Goal: Information Seeking & Learning: Learn about a topic

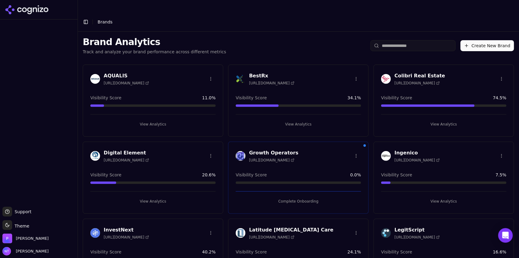
click at [85, 18] on button "Toggle Sidebar" at bounding box center [86, 22] width 9 height 9
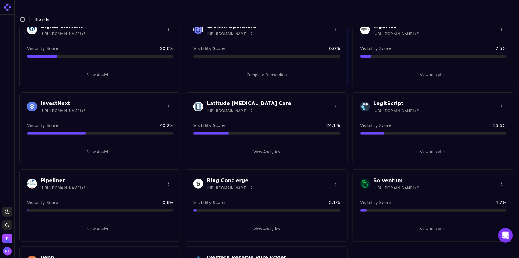
scroll to position [177, 0]
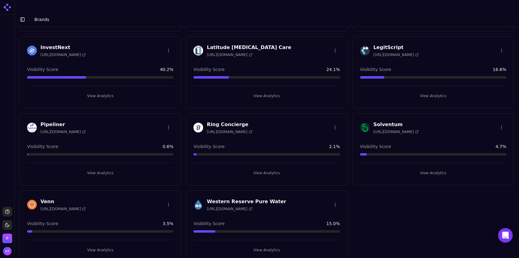
click at [262, 91] on button "View Analytics" at bounding box center [267, 96] width 146 height 10
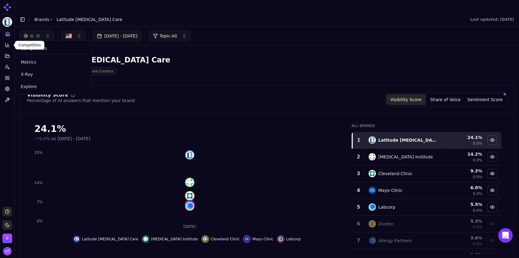
click at [7, 48] on button "Competition" at bounding box center [6, 45] width 9 height 10
click at [33, 88] on span "Explore" at bounding box center [53, 86] width 65 height 6
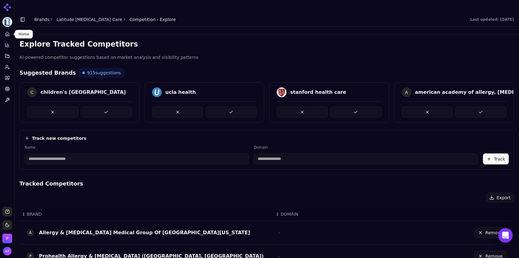
click at [9, 33] on icon at bounding box center [7, 34] width 5 height 5
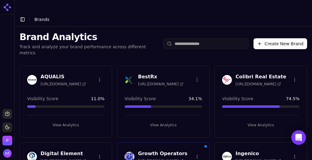
click at [258, 38] on button "Create New Brand" at bounding box center [280, 43] width 54 height 11
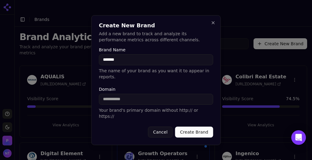
type input "*******"
paste input "**********"
drag, startPoint x: 126, startPoint y: 99, endPoint x: 91, endPoint y: 95, distance: 35.0
click at [91, 95] on div "**********" at bounding box center [155, 80] width 129 height 130
type input "**********"
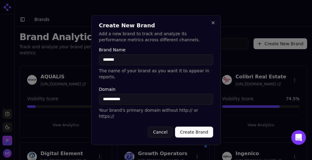
click at [195, 129] on button "Create Brand" at bounding box center [194, 132] width 38 height 11
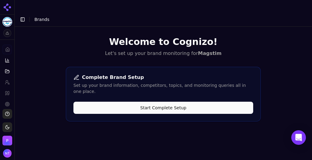
click at [196, 102] on button "Start Complete Setup" at bounding box center [163, 108] width 180 height 12
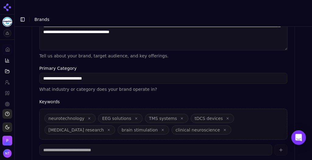
scroll to position [230, 0]
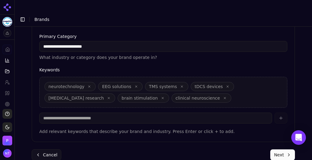
click at [281, 150] on button "Next" at bounding box center [282, 155] width 25 height 11
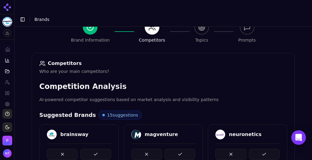
scroll to position [71, 0]
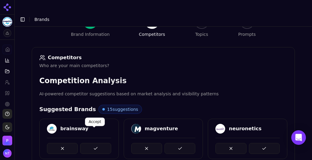
click at [102, 143] on button at bounding box center [95, 148] width 31 height 11
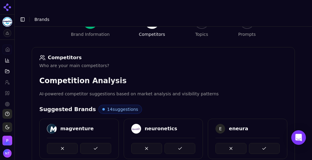
click at [102, 143] on button at bounding box center [95, 148] width 31 height 11
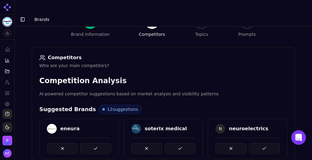
click at [102, 143] on button at bounding box center [95, 148] width 31 height 11
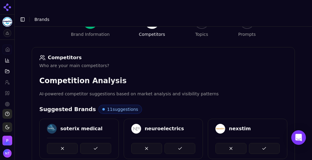
click at [102, 143] on button at bounding box center [95, 148] width 31 height 11
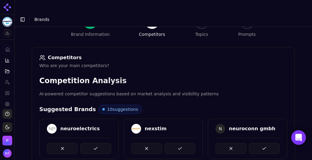
click at [102, 143] on button at bounding box center [95, 148] width 31 height 11
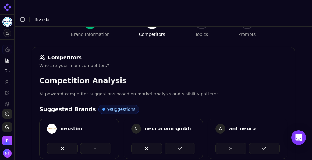
click at [102, 143] on button at bounding box center [95, 148] width 31 height 11
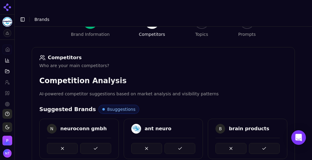
click at [102, 143] on button at bounding box center [95, 148] width 31 height 11
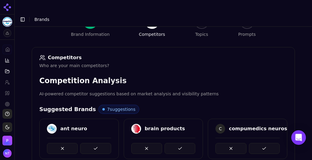
click at [102, 143] on button at bounding box center [95, 148] width 31 height 11
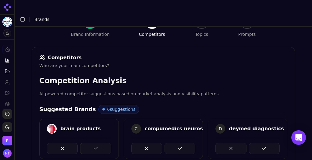
click at [102, 143] on button at bounding box center [95, 148] width 31 height 11
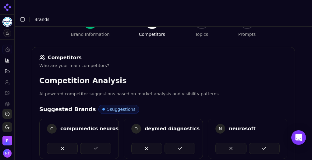
click at [102, 143] on button at bounding box center [95, 148] width 31 height 11
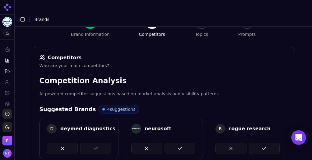
click at [102, 143] on button at bounding box center [95, 148] width 31 height 11
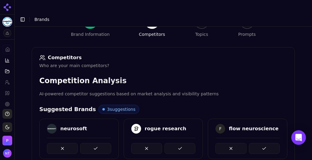
click at [102, 143] on button at bounding box center [95, 148] width 31 height 11
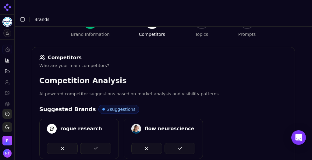
click at [102, 143] on button at bounding box center [95, 148] width 31 height 11
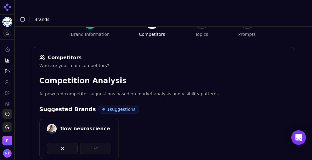
click at [102, 143] on button at bounding box center [95, 148] width 31 height 11
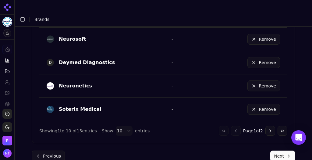
click at [273, 151] on button "Next" at bounding box center [282, 156] width 25 height 11
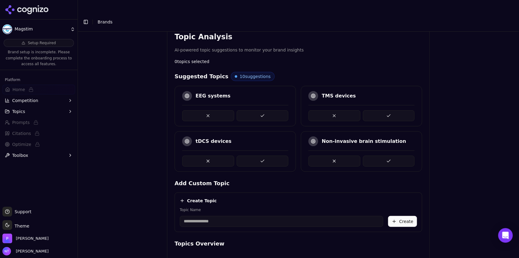
scroll to position [181, 0]
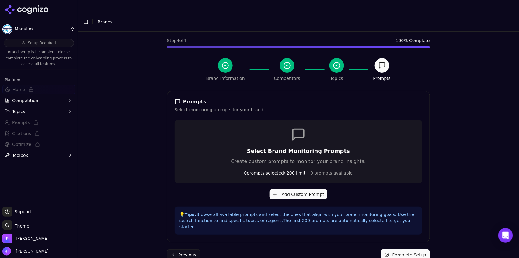
scroll to position [26, 0]
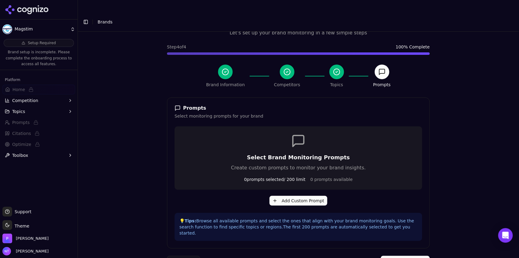
click at [296, 160] on button "Add Custom Prompt" at bounding box center [299, 201] width 58 height 10
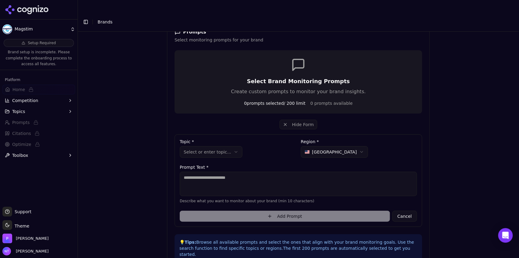
scroll to position [123, 0]
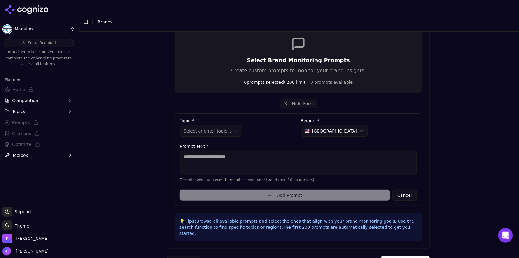
click at [311, 160] on button "Complete Setup" at bounding box center [405, 261] width 49 height 11
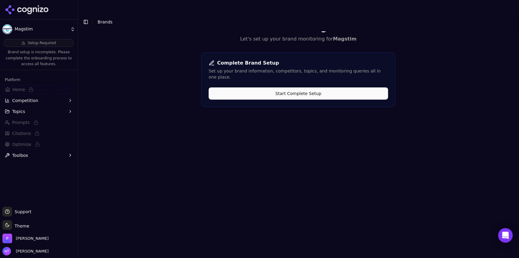
scroll to position [0, 0]
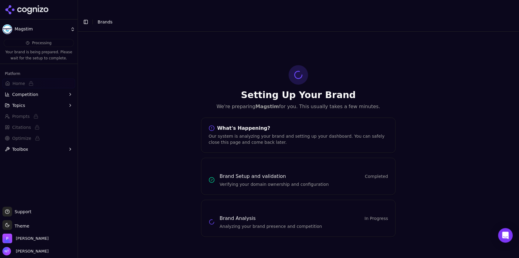
click at [36, 106] on button "Topics" at bounding box center [38, 105] width 73 height 10
click at [85, 18] on button "Toggle Sidebar" at bounding box center [86, 22] width 9 height 9
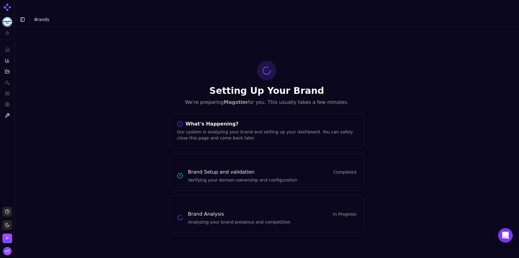
click at [24, 15] on button "Toggle Sidebar" at bounding box center [22, 19] width 9 height 9
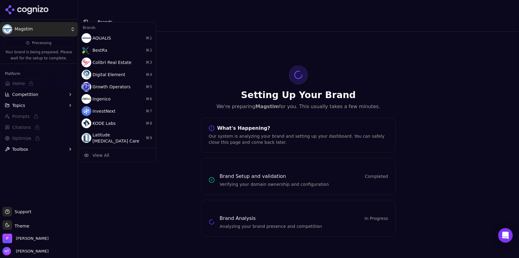
click at [23, 30] on html "Magstim Processing Your brand is being prepared. Please wait for the setup to c…" at bounding box center [259, 135] width 519 height 270
click at [108, 11] on html "Magstim Processing Your brand is being prepared. Please wait for the setup to c…" at bounding box center [259, 135] width 519 height 270
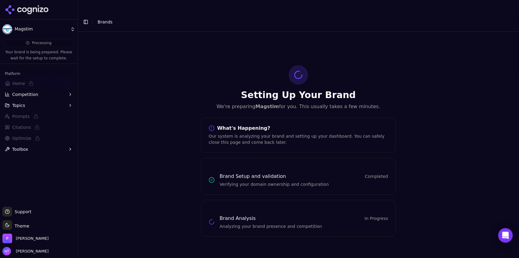
click at [22, 30] on html "Magstim Processing Your brand is being prepared. Please wait for the setup to c…" at bounding box center [259, 135] width 519 height 270
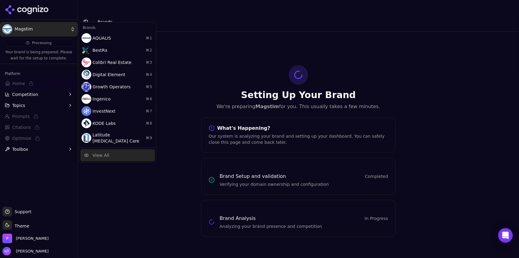
click at [107, 152] on div "View All" at bounding box center [101, 155] width 17 height 6
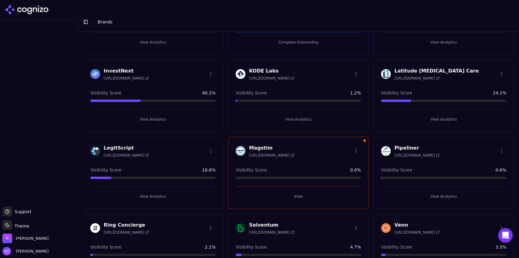
scroll to position [161, 0]
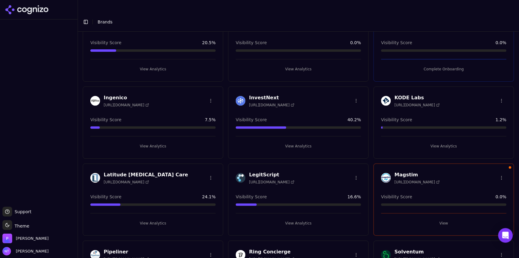
scroll to position [189, 0]
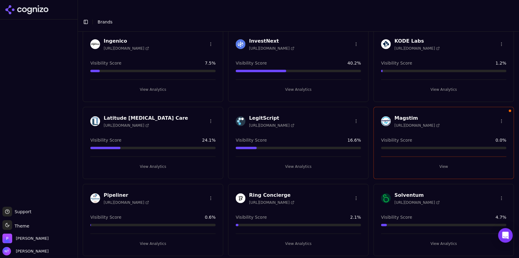
click at [446, 162] on button "View" at bounding box center [443, 167] width 125 height 10
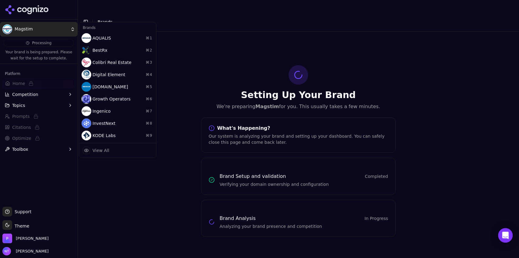
click at [31, 27] on html "Magstim Processing Your brand is being prepared. Please wait for the setup to c…" at bounding box center [259, 135] width 519 height 270
click at [105, 152] on div "View All" at bounding box center [101, 150] width 17 height 6
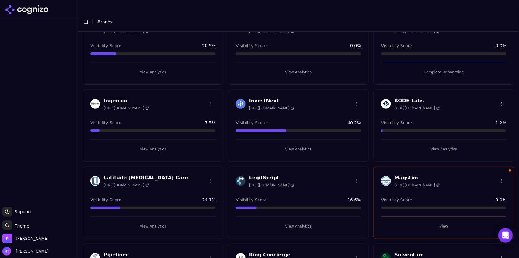
scroll to position [242, 0]
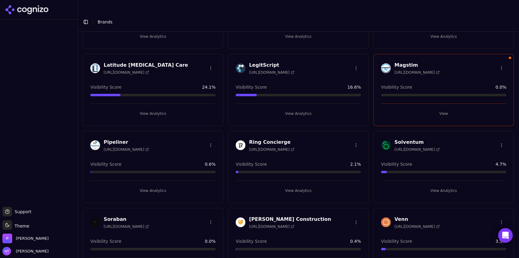
click at [442, 109] on button "View" at bounding box center [443, 114] width 125 height 10
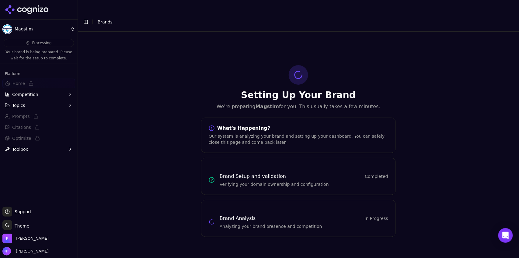
click at [30, 105] on button "Topics" at bounding box center [38, 105] width 73 height 10
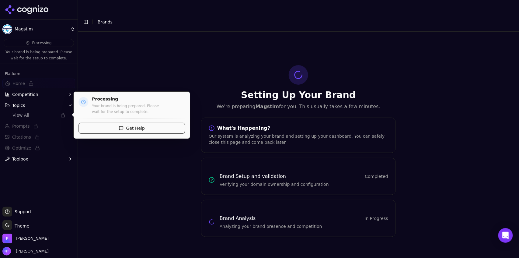
click at [29, 114] on span "View All" at bounding box center [34, 115] width 44 height 6
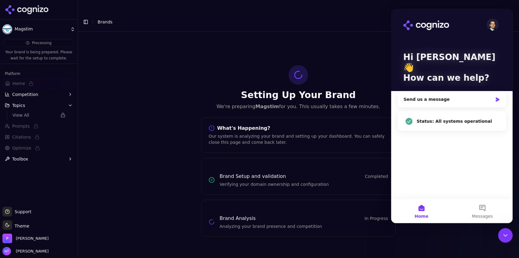
click at [506, 234] on icon "Close Intercom Messenger" at bounding box center [505, 234] width 7 height 7
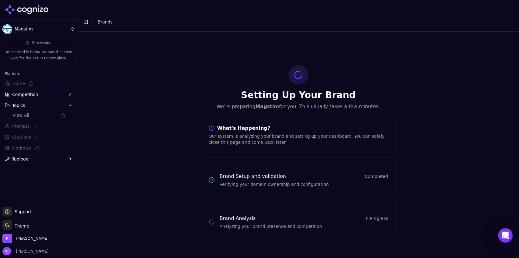
click at [85, 18] on button "Toggle Sidebar" at bounding box center [86, 22] width 9 height 9
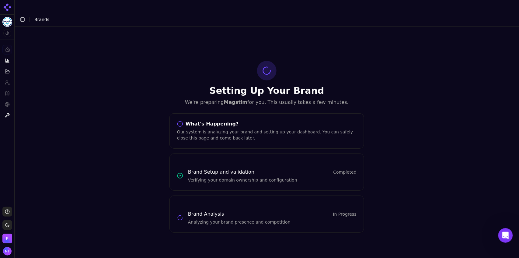
click at [24, 15] on button "Toggle Sidebar" at bounding box center [22, 19] width 9 height 9
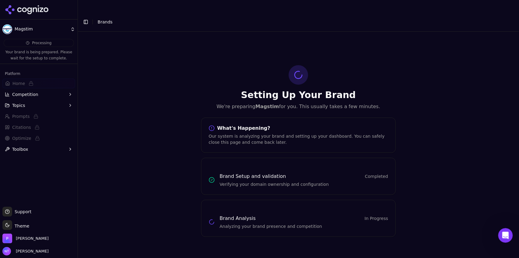
click at [30, 31] on html "Magstim Processing Your brand is being prepared. Please wait for the setup to c…" at bounding box center [259, 135] width 519 height 270
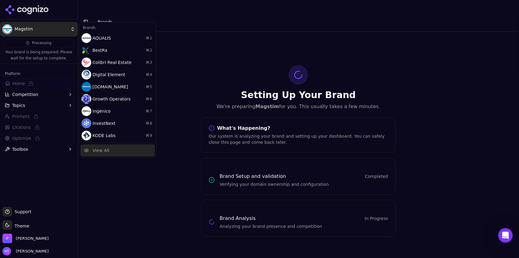
click at [94, 152] on div "View All" at bounding box center [101, 150] width 17 height 6
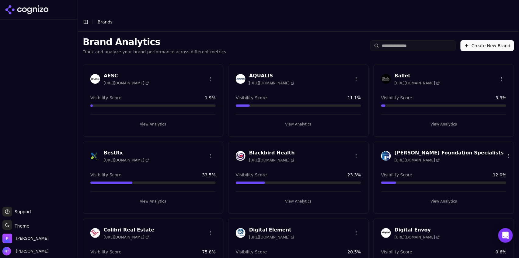
click at [86, 18] on button "Toggle Sidebar" at bounding box center [86, 22] width 9 height 9
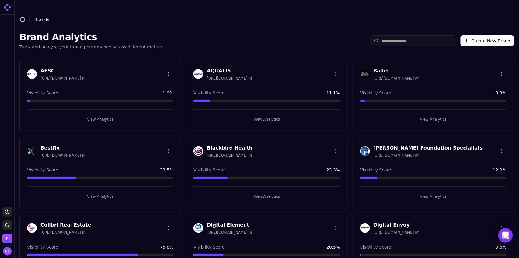
click at [191, 12] on header "Toggle Sidebar Brands" at bounding box center [267, 19] width 505 height 15
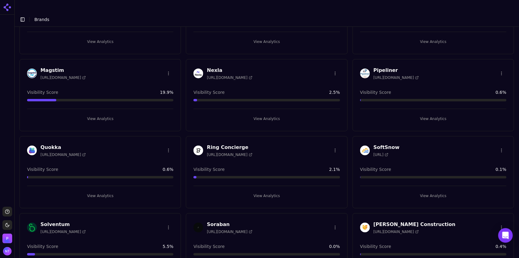
click at [253, 191] on button "View Analytics" at bounding box center [267, 196] width 146 height 10
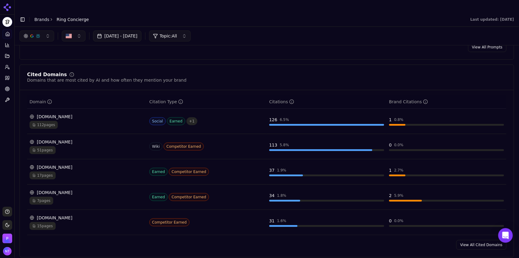
scroll to position [597, 0]
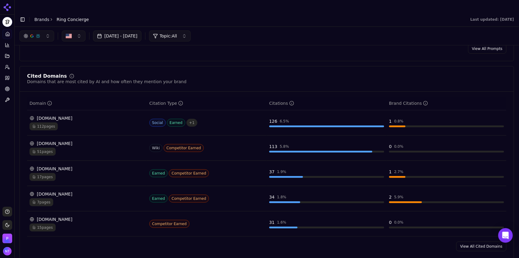
click at [121, 148] on div "51 pages" at bounding box center [87, 152] width 115 height 8
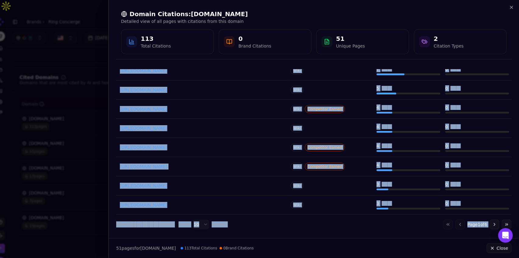
scroll to position [0, 0]
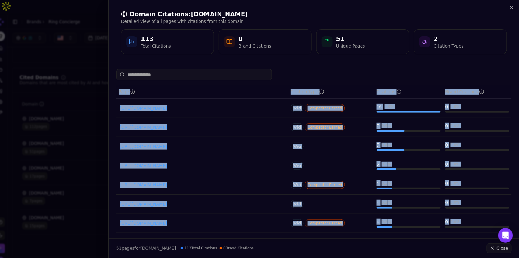
drag, startPoint x: 519, startPoint y: 217, endPoint x: 519, endPoint y: 86, distance: 130.6
click at [519, 86] on div "Page Citation Type Citations Brand Citations https://en.wikipedia.org/wiki/Bril…" at bounding box center [314, 151] width 410 height 164
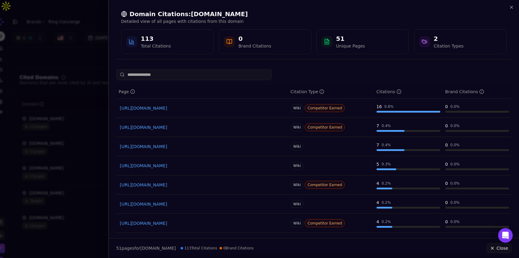
click at [230, 76] on input at bounding box center [194, 74] width 156 height 11
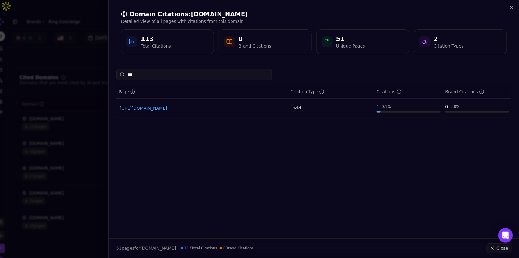
type input "****"
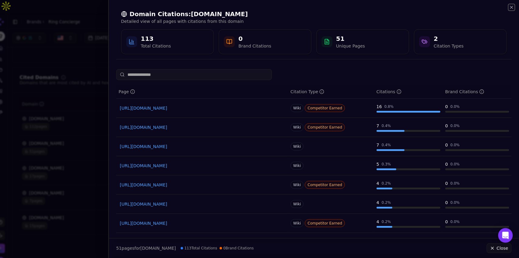
click at [513, 6] on icon "button" at bounding box center [512, 7] width 2 height 2
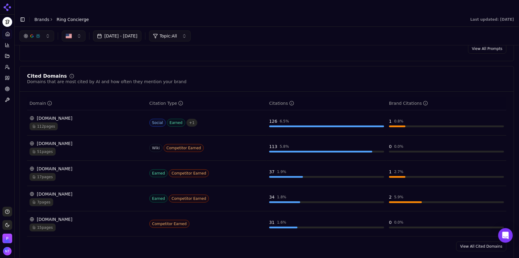
click at [77, 140] on div "en.wikipedia.org 51 pages" at bounding box center [87, 147] width 115 height 15
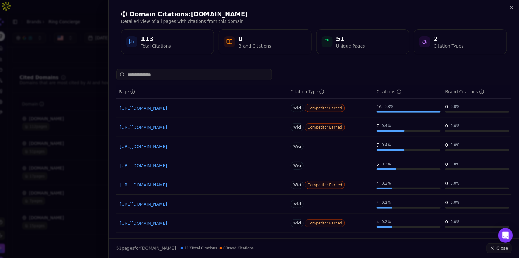
click at [513, 11] on div "Domain Citations: en.wikipedia.org Detailed view of all pages with citations fr…" at bounding box center [314, 32] width 410 height 64
click at [513, 9] on icon "button" at bounding box center [512, 7] width 5 height 5
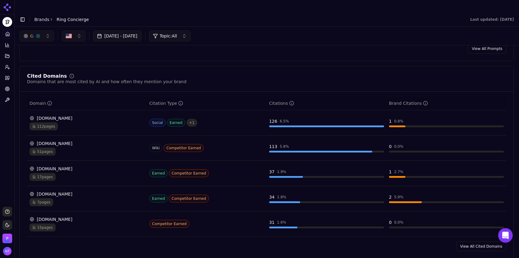
click at [84, 122] on div "112 pages" at bounding box center [87, 126] width 115 height 8
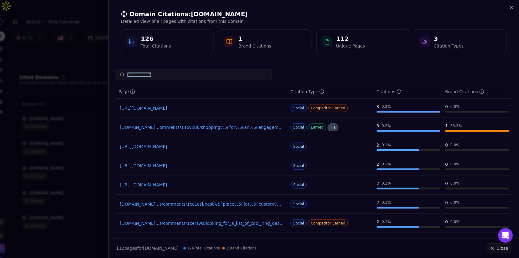
drag, startPoint x: 519, startPoint y: 143, endPoint x: 519, endPoint y: 76, distance: 67.0
click at [519, 76] on div "Page Citation Type Citations Brand Citations https://reddit.com/r/Diamonds/comm…" at bounding box center [314, 151] width 410 height 164
click at [513, 9] on icon "button" at bounding box center [512, 7] width 2 height 2
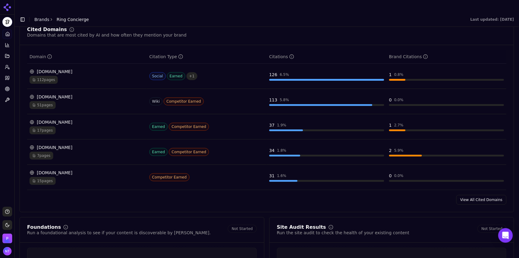
scroll to position [645, 0]
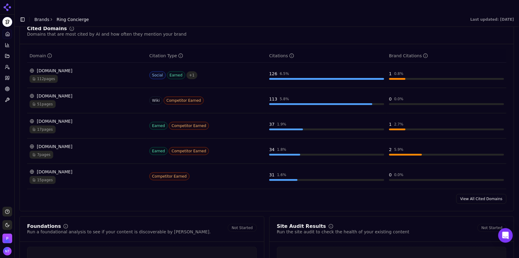
click at [486, 194] on link "View All Cited Domains" at bounding box center [482, 199] width 50 height 10
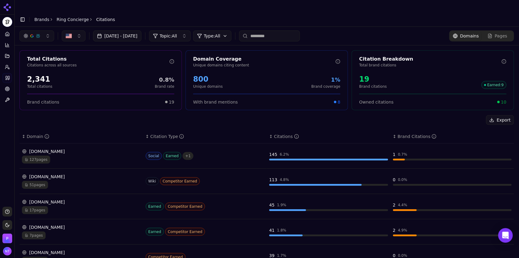
click at [107, 148] on div "reddit.com" at bounding box center [81, 151] width 119 height 6
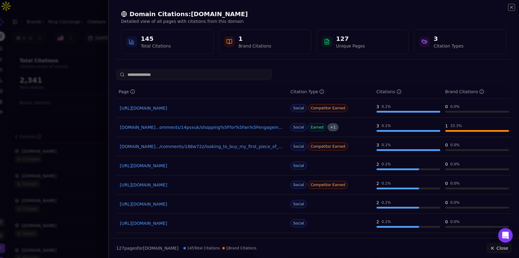
click at [511, 8] on icon "button" at bounding box center [512, 7] width 5 height 5
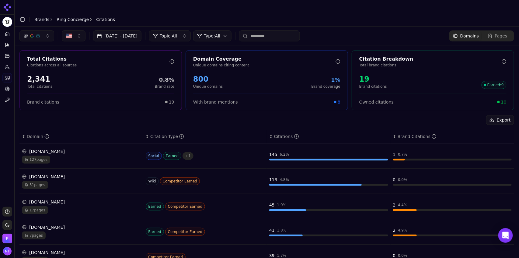
click at [72, 181] on div "51 pages" at bounding box center [81, 185] width 119 height 8
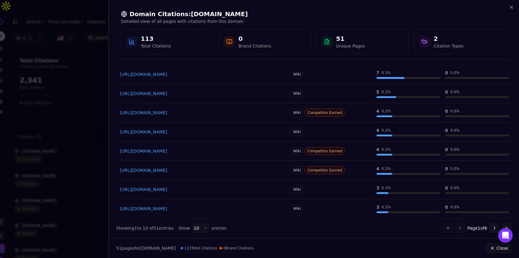
scroll to position [76, 0]
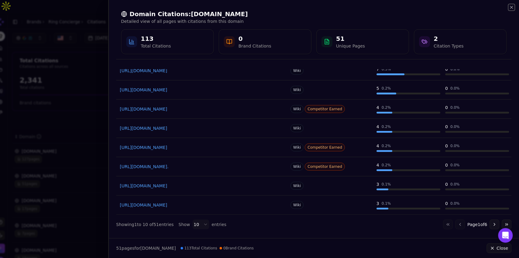
click at [512, 8] on icon "button" at bounding box center [512, 7] width 5 height 5
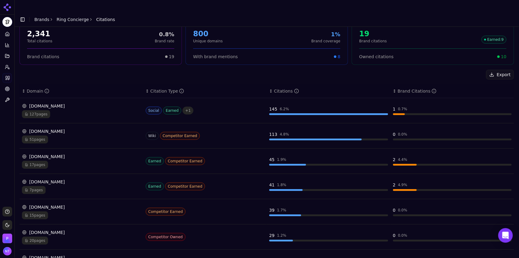
scroll to position [49, 0]
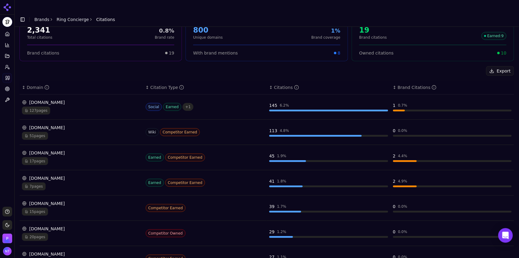
click at [110, 150] on div "vogue.com 17 pages" at bounding box center [81, 157] width 119 height 15
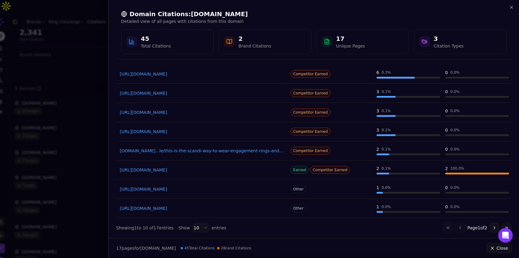
scroll to position [73, 0]
click at [512, 8] on icon "button" at bounding box center [512, 7] width 2 height 2
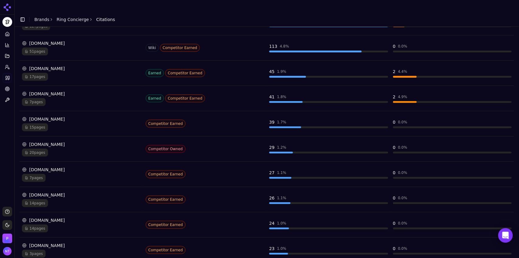
scroll to position [148, 0]
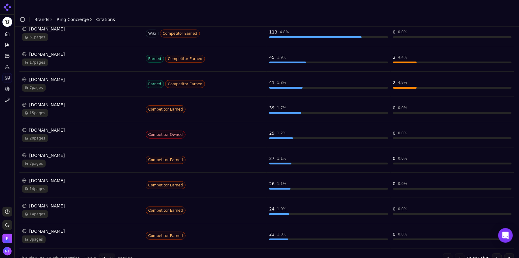
click at [55, 127] on div "vrai.com" at bounding box center [81, 130] width 119 height 6
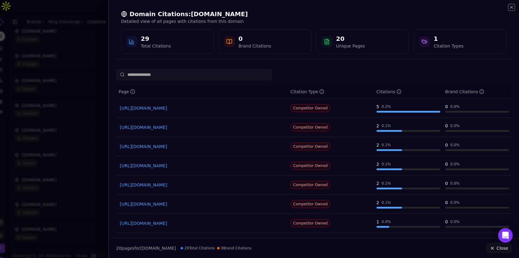
click at [513, 8] on icon "button" at bounding box center [512, 7] width 2 height 2
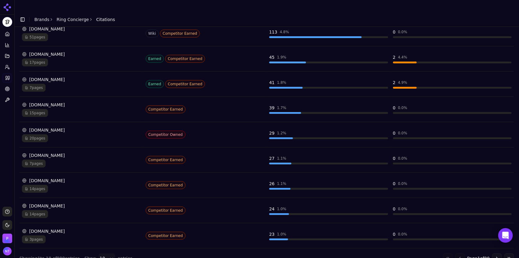
click at [69, 127] on div "vrai.com" at bounding box center [81, 130] width 119 height 6
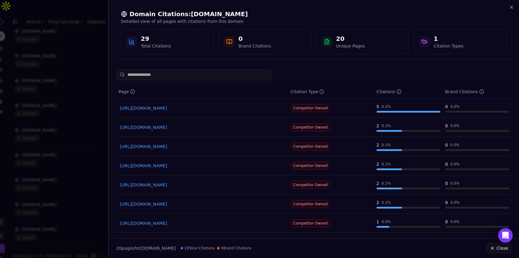
click at [177, 148] on link "https://vrai.com/journal/post/best-diamond-earrings" at bounding box center [202, 146] width 165 height 6
click at [183, 166] on link "https://vrai.com/journal/post/best-lab-grown-diamond-rings" at bounding box center [202, 166] width 165 height 6
click at [513, 7] on icon "button" at bounding box center [512, 7] width 5 height 5
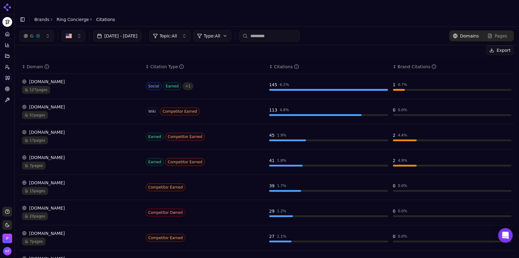
scroll to position [71, 0]
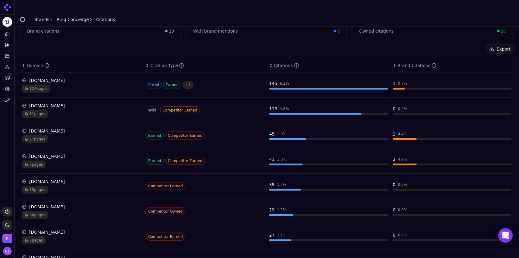
click at [76, 211] on div "20 pages" at bounding box center [81, 215] width 119 height 8
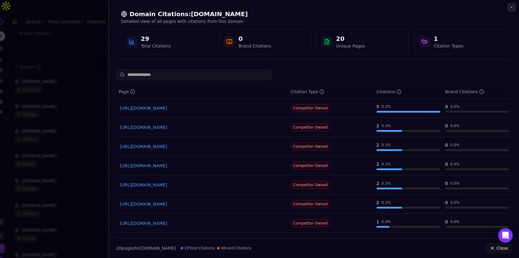
click at [512, 7] on icon "button" at bounding box center [512, 7] width 2 height 2
